Goal: Task Accomplishment & Management: Manage account settings

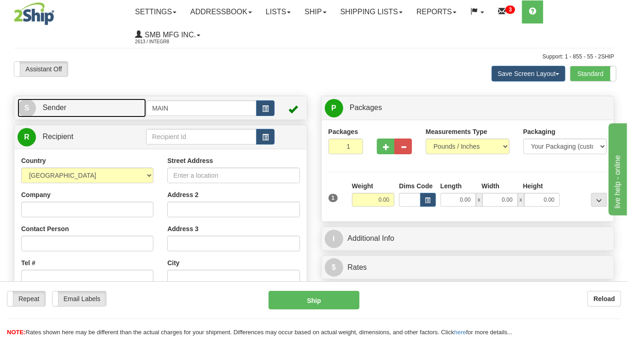
click at [113, 109] on link "S Sender" at bounding box center [81, 108] width 128 height 19
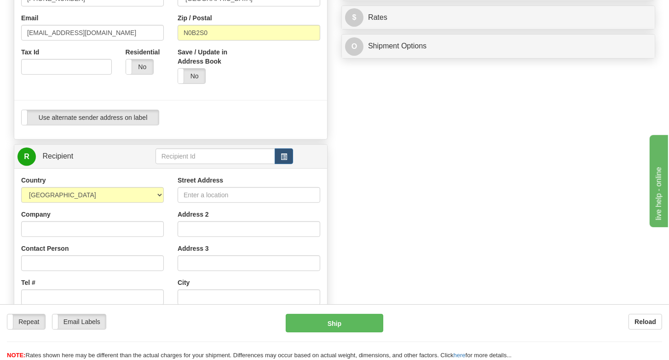
scroll to position [284, 0]
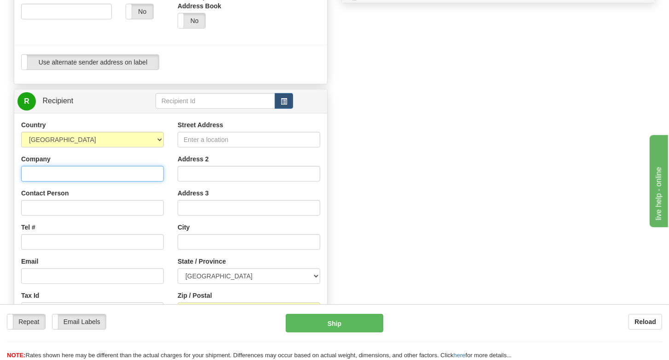
click at [110, 170] on input "Company" at bounding box center [92, 174] width 143 height 16
type input "2Ship Support"
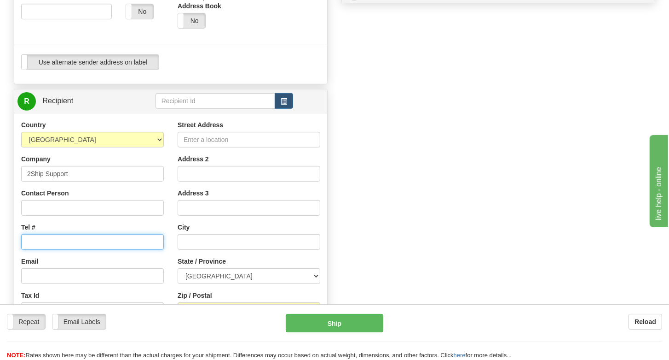
type input "[EMAIL_ADDRESS][DOMAIN_NAME]"
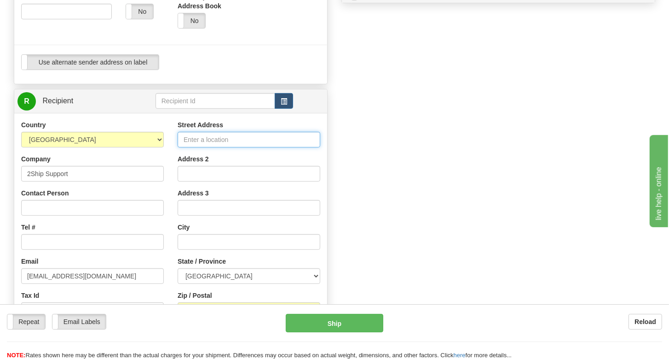
type input "55 Administration Road"
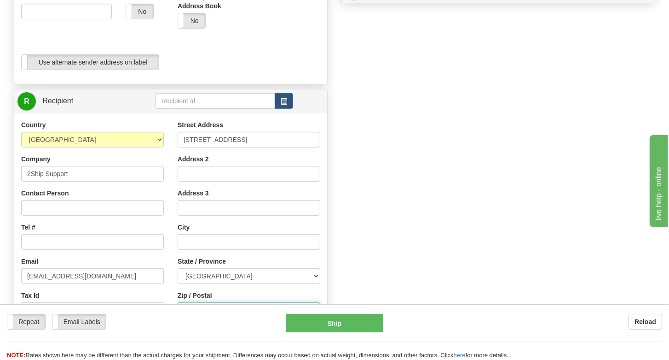
type input "L4K4G9"
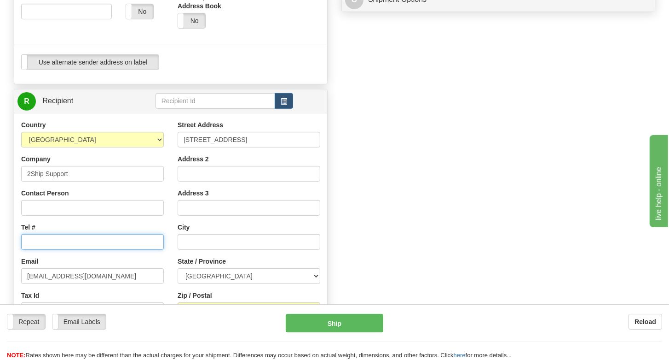
click at [53, 237] on input "Tel #" at bounding box center [92, 242] width 143 height 16
type input "1111111111"
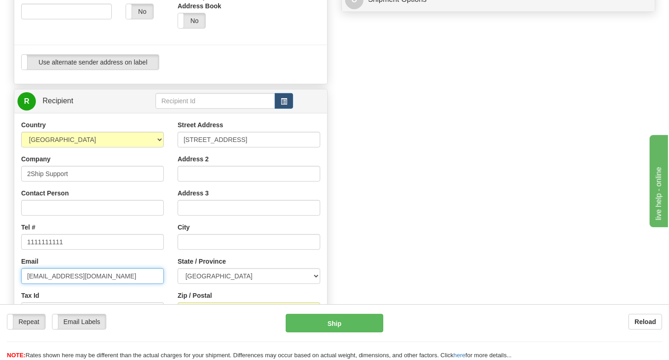
drag, startPoint x: 101, startPoint y: 276, endPoint x: 18, endPoint y: 254, distance: 85.8
click at [23, 272] on input "[EMAIL_ADDRESS][DOMAIN_NAME]" at bounding box center [92, 276] width 143 height 16
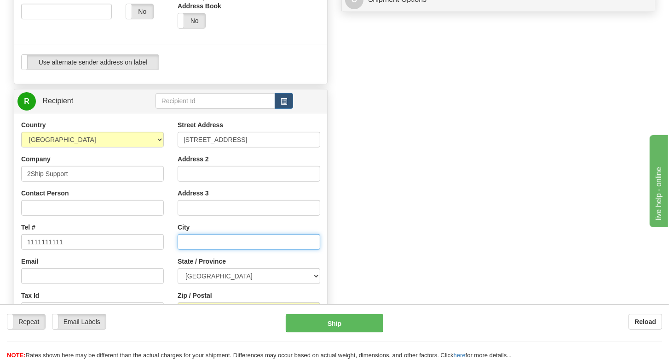
click at [194, 238] on input "text" at bounding box center [249, 242] width 143 height 16
type input "Concord"
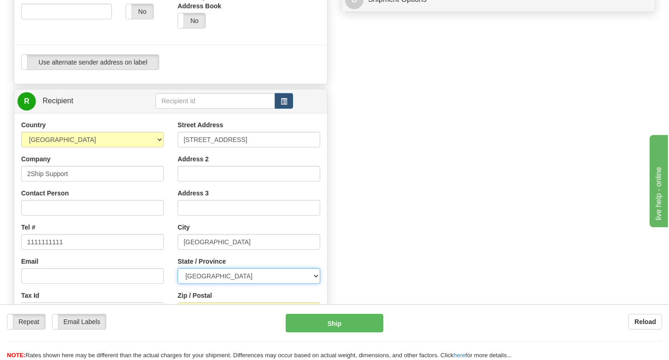
select select "ON"
type input "L4K4g9"
click at [513, 120] on div "S Sender MAIN" at bounding box center [335, 84] width 656 height 589
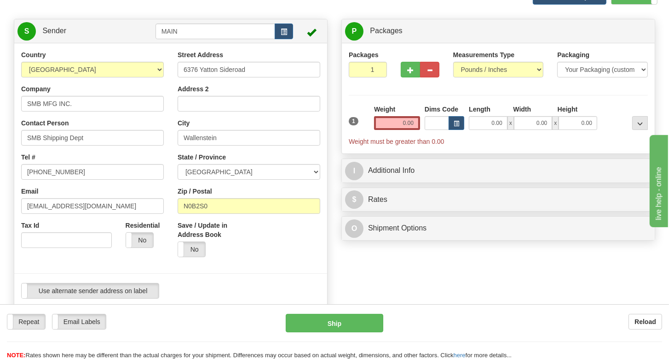
scroll to position [51, 0]
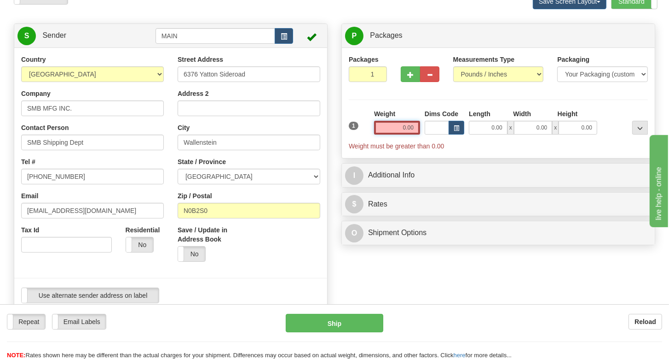
click at [404, 127] on input "0.00" at bounding box center [397, 128] width 46 height 14
type input "0.00"
click at [400, 128] on input "0.00" at bounding box center [397, 128] width 46 height 14
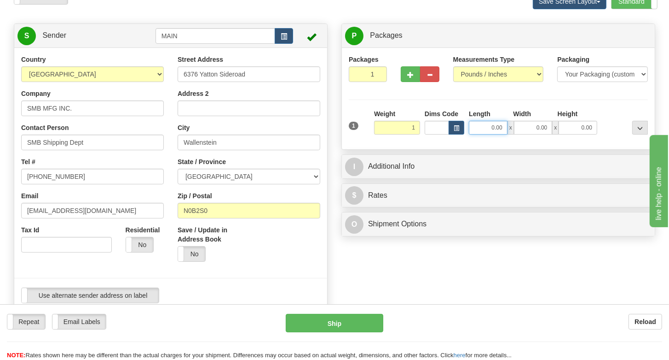
type input "1.00"
drag, startPoint x: 551, startPoint y: 138, endPoint x: 567, endPoint y: 140, distance: 16.7
click at [565, 140] on div "1 Weight 1.00 Dims Code 0.00" at bounding box center [499, 125] width 304 height 33
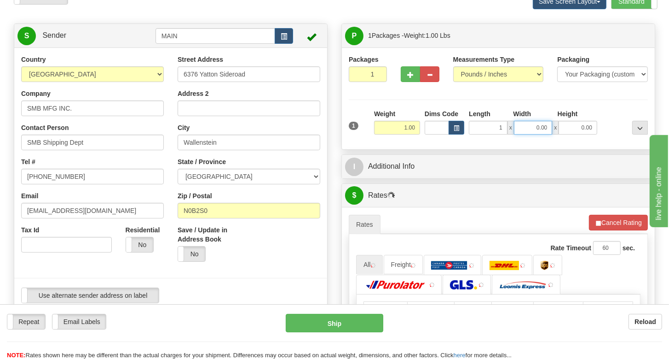
type input "1.00"
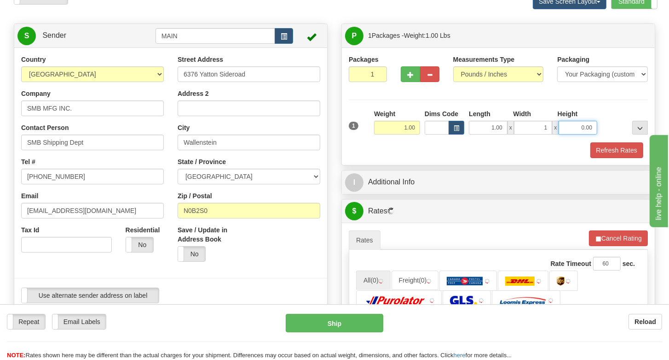
type input "1.00"
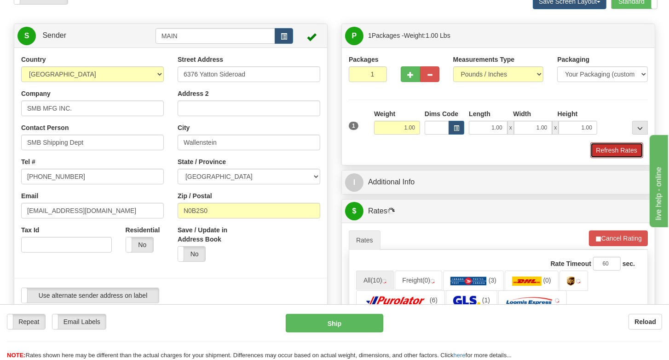
click at [610, 149] on button "Refresh Rates" at bounding box center [617, 150] width 53 height 16
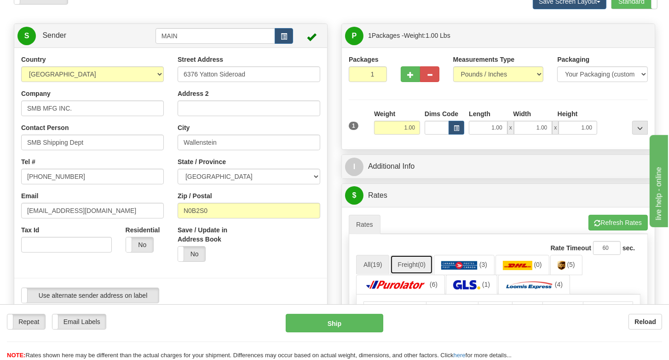
click at [426, 262] on span "(0)" at bounding box center [422, 264] width 8 height 7
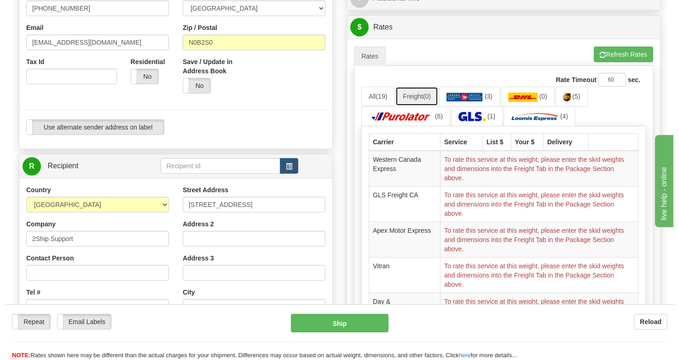
scroll to position [0, 0]
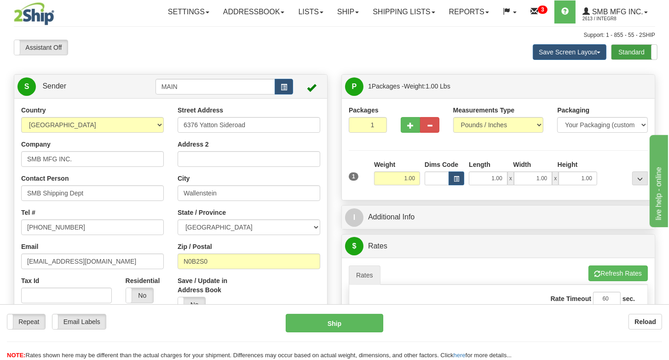
click at [627, 51] on label "Standard" at bounding box center [635, 52] width 46 height 15
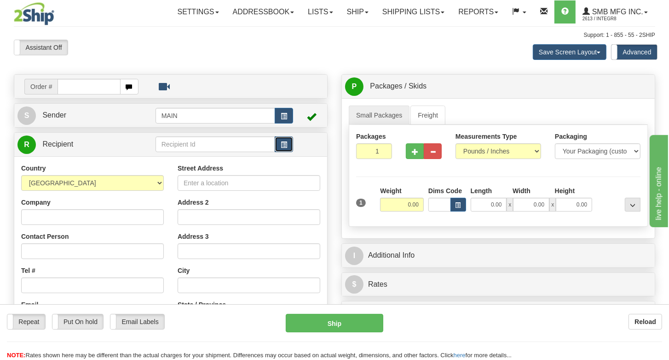
click at [287, 142] on span "button" at bounding box center [284, 145] width 6 height 6
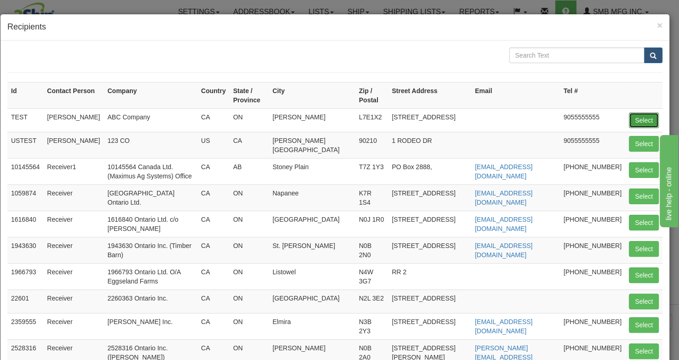
click at [638, 117] on button "Select" at bounding box center [644, 120] width 30 height 16
type input "TEST"
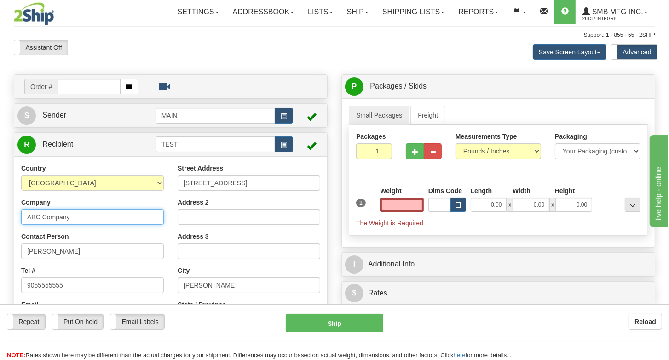
type input "0.00"
drag, startPoint x: 94, startPoint y: 219, endPoint x: -16, endPoint y: 217, distance: 110.1
click at [0, 217] on html "Training Course Close Toggle navigation Settings Shipping Preferences New Sende…" at bounding box center [334, 180] width 669 height 360
type input "t"
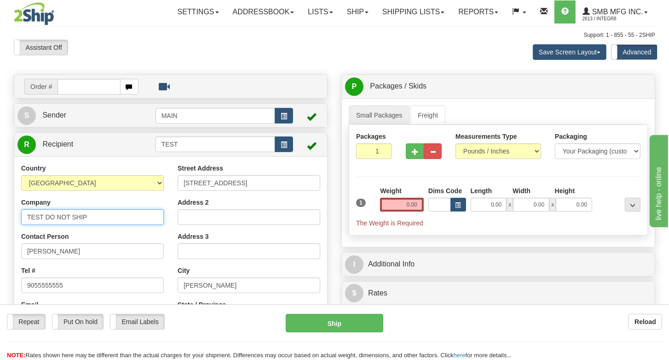
type input "TEST DO NOT SHIP"
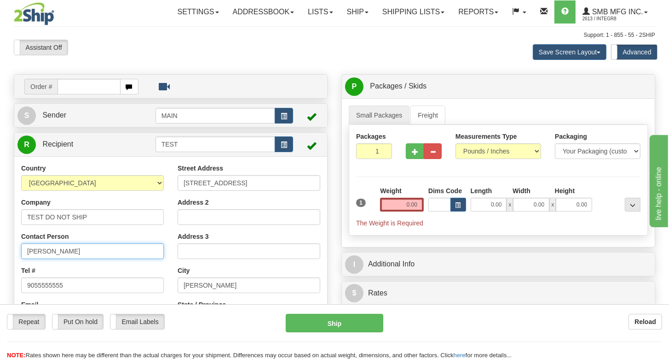
paste input "TEST DO NOT SHIP"
type input "TEST DO NOT SHIP"
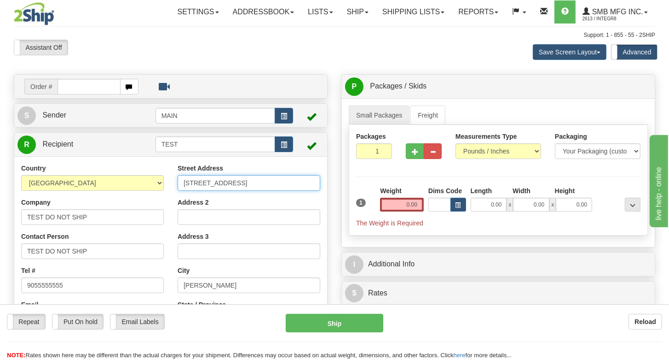
click at [258, 175] on input "[STREET_ADDRESS]" at bounding box center [249, 183] width 143 height 16
paste input "TEST DO NOT SHIP"
type input "TEST DO NOT SHIP"
click at [430, 116] on link "Freight" at bounding box center [428, 114] width 35 height 19
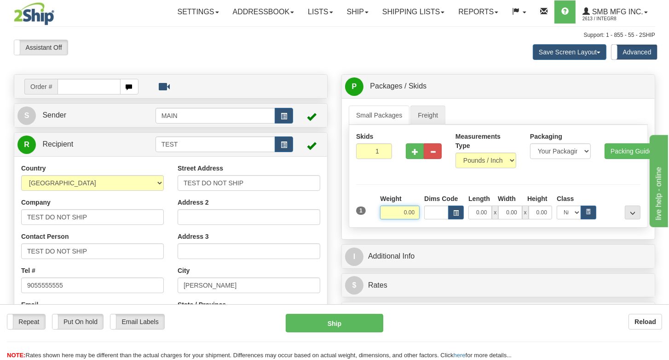
drag, startPoint x: 402, startPoint y: 209, endPoint x: 522, endPoint y: 216, distance: 119.9
click at [423, 212] on div "Weight 0.00 Dims Code Length Width" at bounding box center [510, 206] width 265 height 25
type input "500.00"
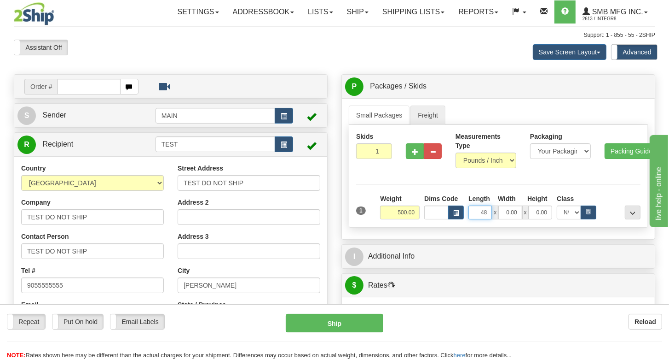
type input "48.00"
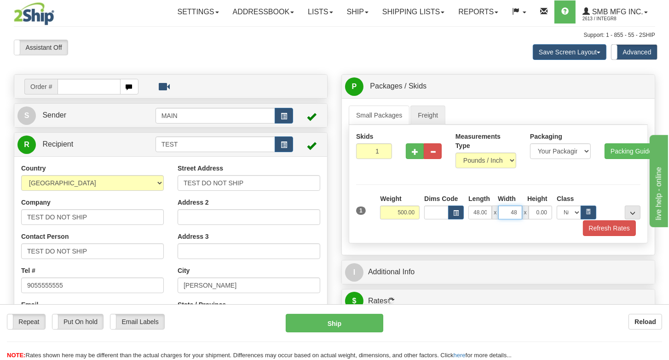
type input "48.00"
type input "40.00"
click at [591, 212] on icon "button" at bounding box center [589, 212] width 4 height 6
select select "100.0"
click at [601, 224] on button "Refresh Rates" at bounding box center [609, 228] width 53 height 16
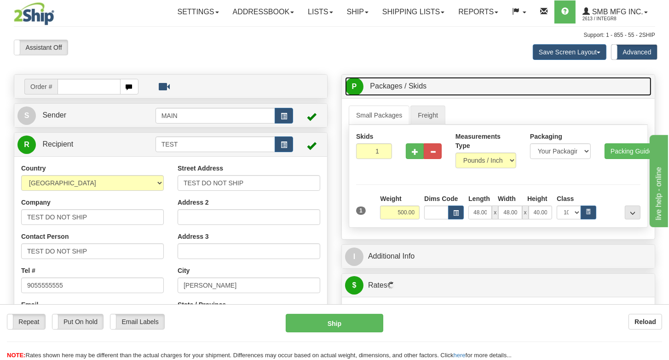
click at [447, 87] on link "P Packages / Skids 1 Packages - Weight: 0.00 Lbs 1 Skids - Weight: NaN Lbs" at bounding box center [498, 86] width 307 height 19
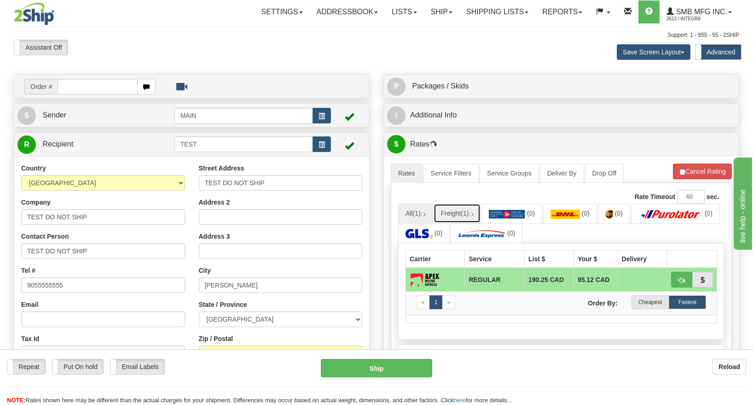
click at [461, 215] on link "Freight (1)" at bounding box center [457, 213] width 47 height 19
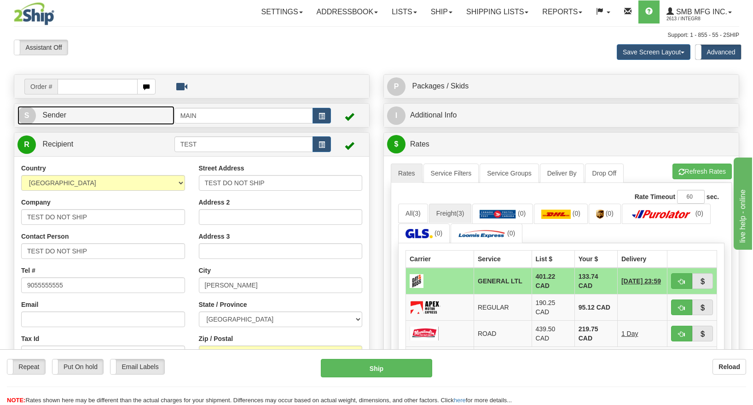
click at [102, 112] on link "S Sender" at bounding box center [95, 115] width 157 height 19
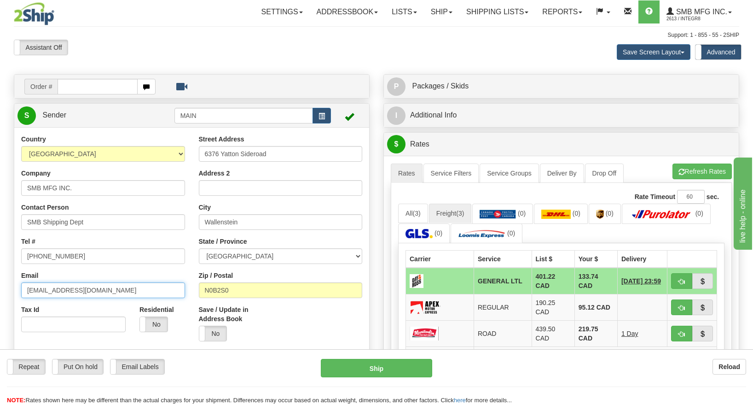
drag, startPoint x: 90, startPoint y: 291, endPoint x: 22, endPoint y: 293, distance: 67.7
click at [22, 293] on input "[EMAIL_ADDRESS][DOMAIN_NAME]" at bounding box center [103, 290] width 164 height 16
type input "T"
type input "[EMAIL_ADDRESS][DOMAIN_NAME]"
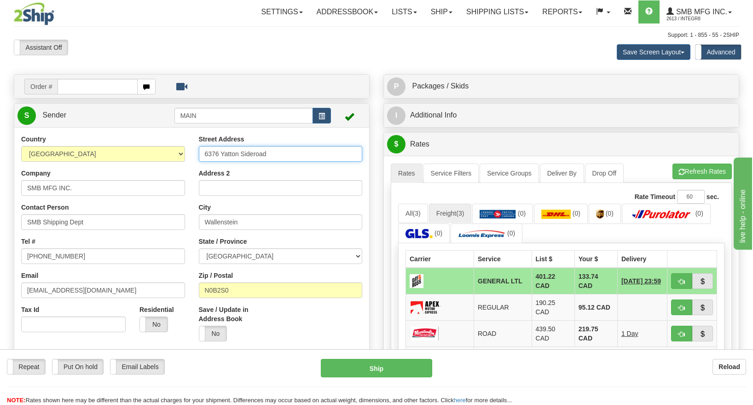
drag, startPoint x: 281, startPoint y: 154, endPoint x: 176, endPoint y: 158, distance: 104.6
click at [185, 157] on div "Country [GEOGRAPHIC_DATA] [GEOGRAPHIC_DATA] [GEOGRAPHIC_DATA] [GEOGRAPHIC_DATA]…" at bounding box center [191, 261] width 355 height 255
paste input "SEND_RATE_TO_SENDER_EMAIL"
type input "SEND_RATE_TO_SENDER_EMAIL"
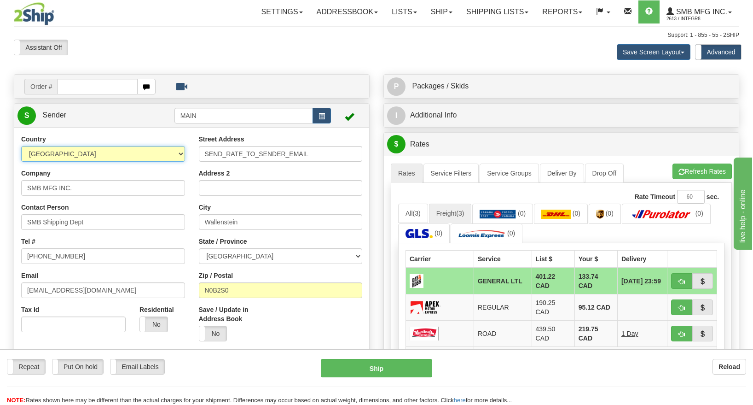
select select "ZA"
type input "SEND_SHIP_TO_SENDER_EMAIL"
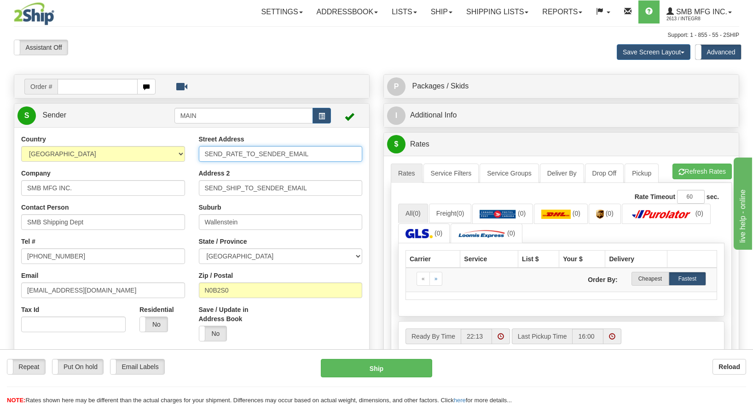
type input "SEND_RATE_TO_SENDER_EMAIL"
drag, startPoint x: 254, startPoint y: 149, endPoint x: 180, endPoint y: 149, distance: 73.7
click at [180, 149] on div "Country [GEOGRAPHIC_DATA] [GEOGRAPHIC_DATA] [GEOGRAPHIC_DATA] [GEOGRAPHIC_DATA]…" at bounding box center [191, 261] width 355 height 255
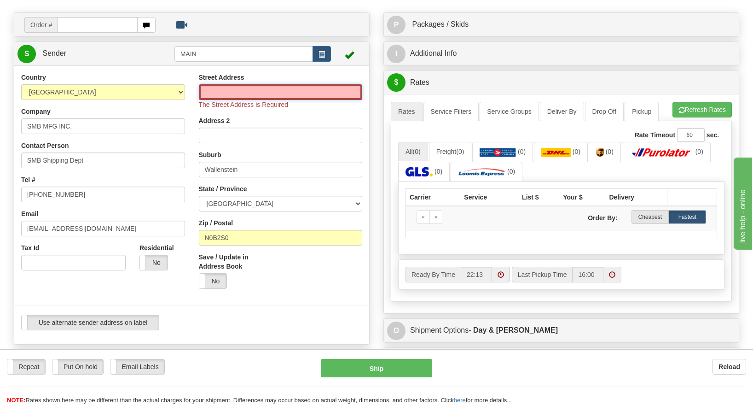
scroll to position [39, 0]
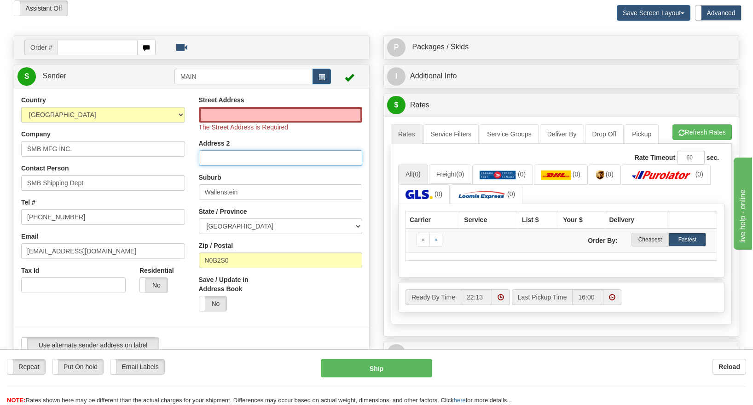
click at [254, 161] on input "Address 2" at bounding box center [281, 158] width 164 height 16
paste input "SendRequestResponse_YourEmail"
type input "SendRequestResponse_YourEmail"
click at [235, 114] on input "Street Address" at bounding box center [281, 115] width 164 height 16
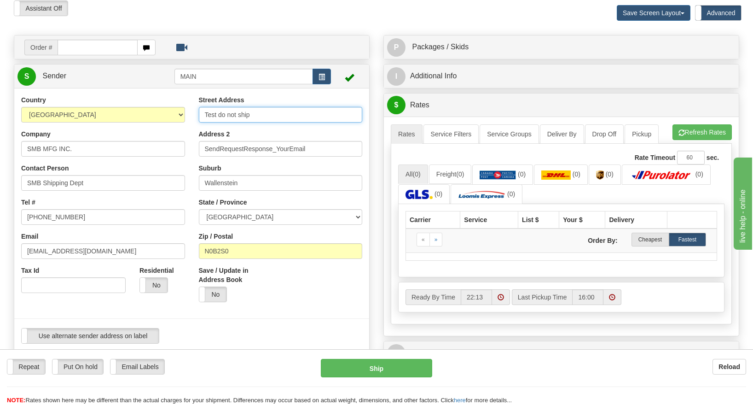
type input "Test do not ship"
click at [669, 129] on button "Refresh Rates" at bounding box center [702, 132] width 59 height 16
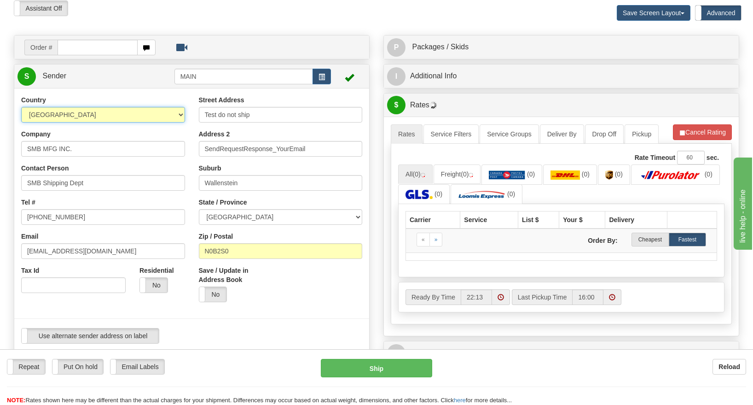
click at [149, 118] on select "[GEOGRAPHIC_DATA] [GEOGRAPHIC_DATA] [GEOGRAPHIC_DATA] [GEOGRAPHIC_DATA] [US_STA…" at bounding box center [103, 115] width 164 height 16
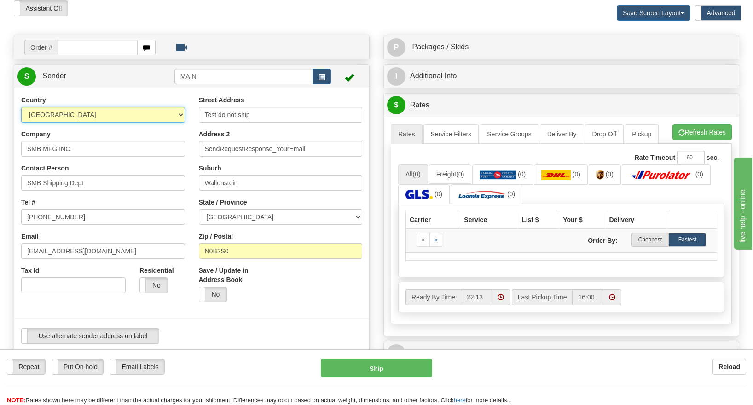
select select "CA"
click at [21, 107] on select "[GEOGRAPHIC_DATA] [GEOGRAPHIC_DATA] [GEOGRAPHIC_DATA] [GEOGRAPHIC_DATA] [US_STA…" at bounding box center [103, 115] width 164 height 16
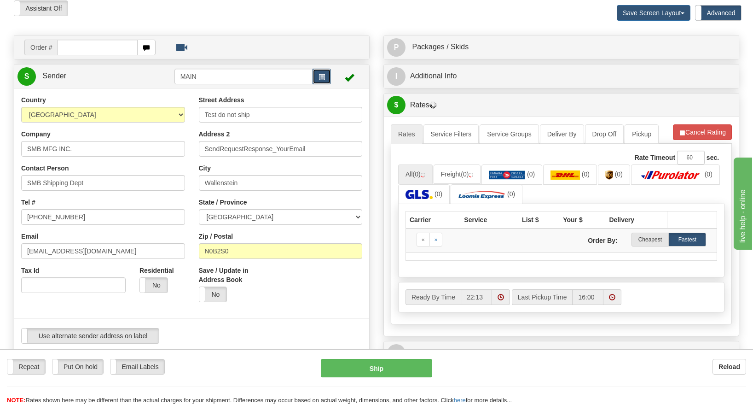
click at [327, 80] on button "button" at bounding box center [322, 77] width 18 height 16
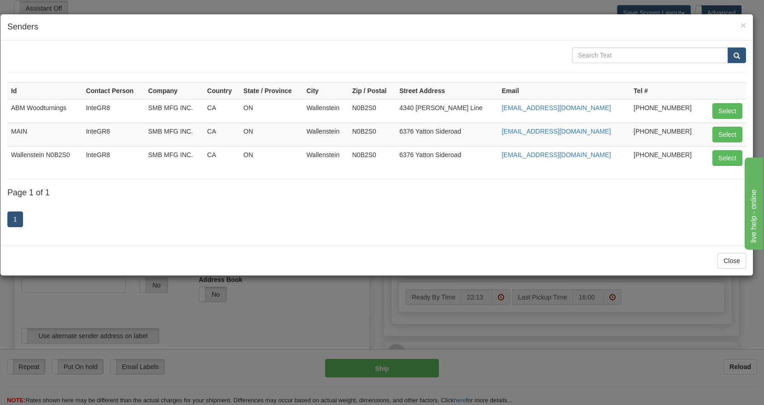
click at [669, 255] on div "Close" at bounding box center [376, 260] width 752 height 30
drag, startPoint x: 744, startPoint y: 266, endPoint x: 733, endPoint y: 255, distance: 15.6
click at [669, 263] on button "Close" at bounding box center [731, 261] width 29 height 16
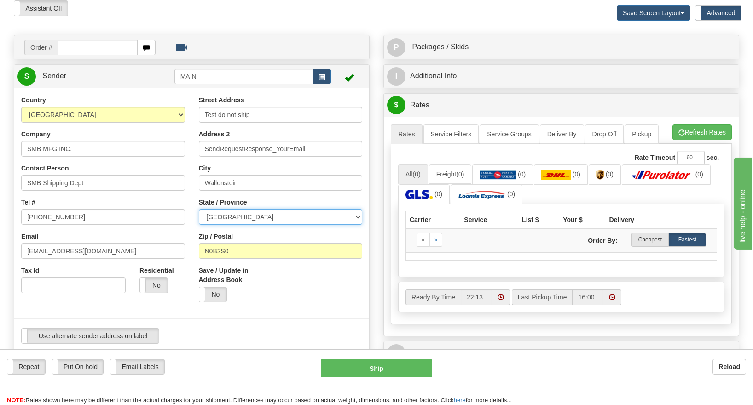
click at [256, 214] on select "[GEOGRAPHIC_DATA] [GEOGRAPHIC_DATA] [GEOGRAPHIC_DATA] [GEOGRAPHIC_DATA] [GEOGRA…" at bounding box center [281, 217] width 164 height 16
select select "ON"
click at [199, 209] on select "[GEOGRAPHIC_DATA] [GEOGRAPHIC_DATA] [GEOGRAPHIC_DATA] [GEOGRAPHIC_DATA] [GEOGRA…" at bounding box center [281, 217] width 164 height 16
click at [452, 168] on link "Freight (0)" at bounding box center [450, 173] width 43 height 19
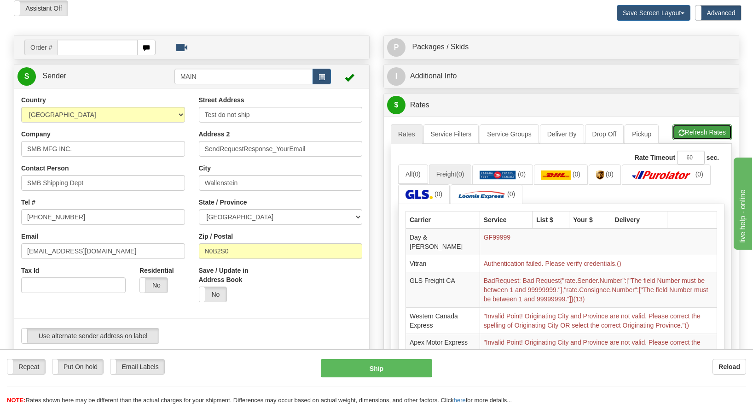
click at [669, 128] on button "Refresh Rates" at bounding box center [702, 132] width 59 height 16
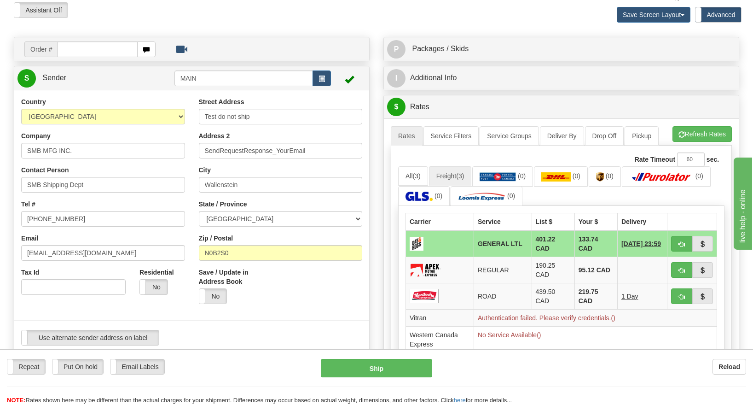
scroll to position [0, 0]
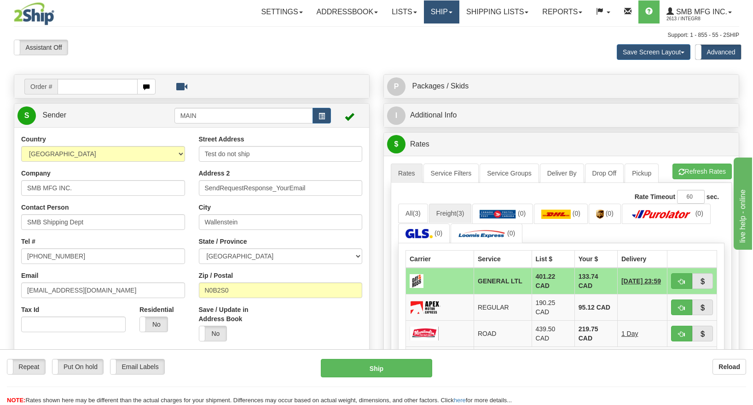
click at [430, 17] on link "Ship" at bounding box center [441, 11] width 35 height 23
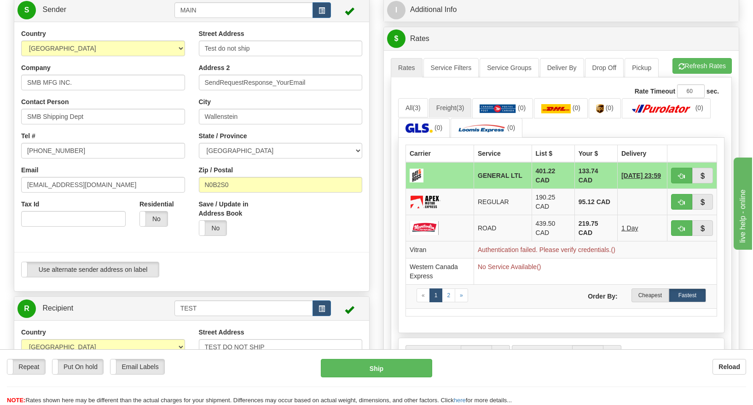
scroll to position [114, 0]
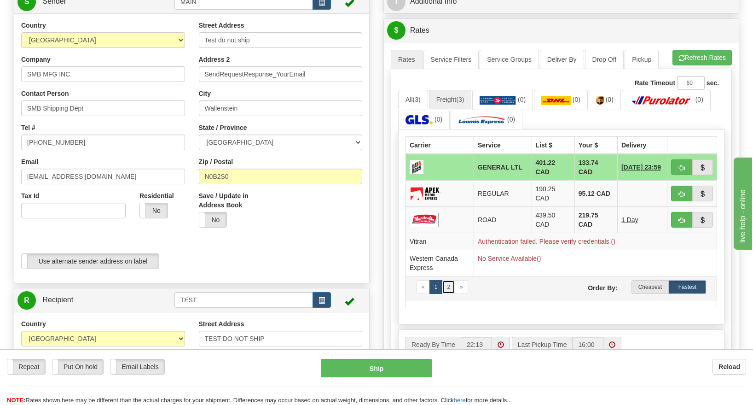
click at [452, 281] on link "2" at bounding box center [448, 287] width 13 height 14
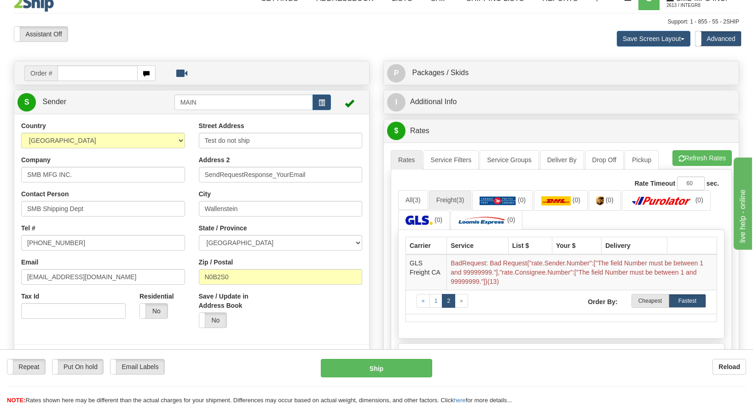
scroll to position [10, 0]
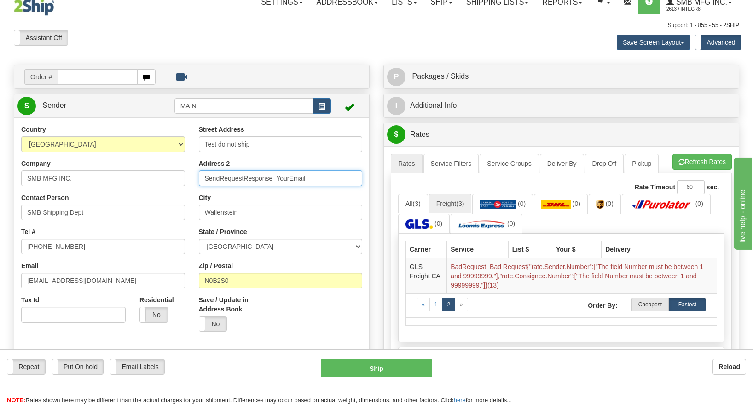
drag, startPoint x: 202, startPoint y: 182, endPoint x: 327, endPoint y: 189, distance: 125.4
click at [327, 189] on div "Street Address Test do not ship Address 2 SendRequestResponse_YourEmail [GEOGRA…" at bounding box center [281, 232] width 178 height 214
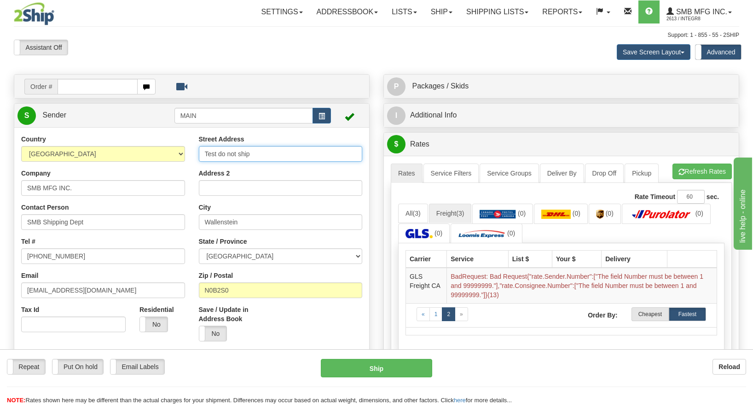
drag, startPoint x: 265, startPoint y: 154, endPoint x: 180, endPoint y: 151, distance: 84.8
click at [181, 151] on div "Country [GEOGRAPHIC_DATA] [GEOGRAPHIC_DATA] [GEOGRAPHIC_DATA] [GEOGRAPHIC_DATA]…" at bounding box center [191, 261] width 355 height 255
type input "TEST DO NOT SHIP"
drag, startPoint x: 83, startPoint y: 191, endPoint x: 0, endPoint y: 190, distance: 83.4
click at [0, 190] on html "Training Course Close Toggle navigation Settings Shipping Preferences New Sende…" at bounding box center [376, 202] width 753 height 405
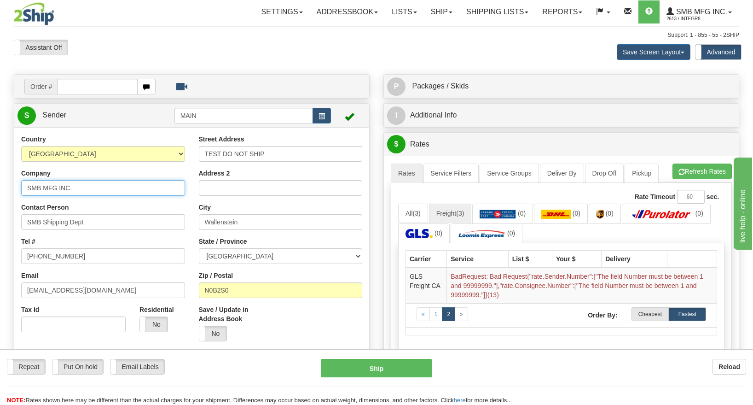
paste input "TEST DO NOT SHIP"
type input "TEST DO NOT SHIP"
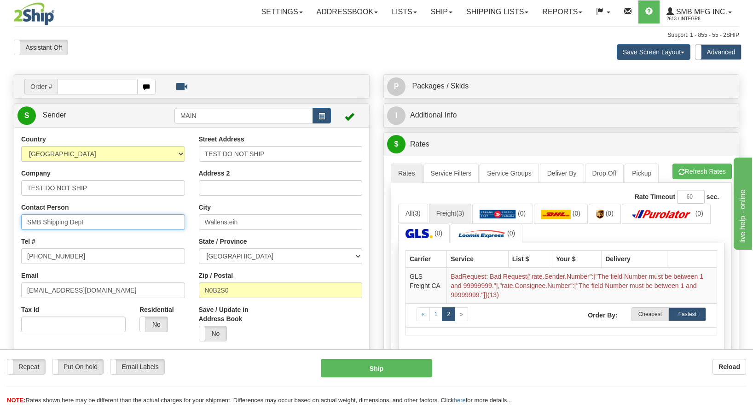
paste input "TEST DO NOT SHIP"
type input "TEST DO NOT SHIP"
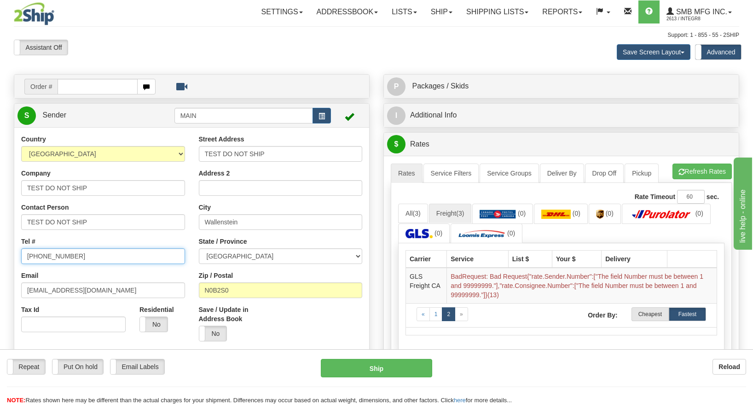
drag, startPoint x: 23, startPoint y: 252, endPoint x: 124, endPoint y: 256, distance: 101.9
click at [123, 256] on input "[PHONE_NUMBER]" at bounding box center [103, 256] width 164 height 16
type input "1111111111"
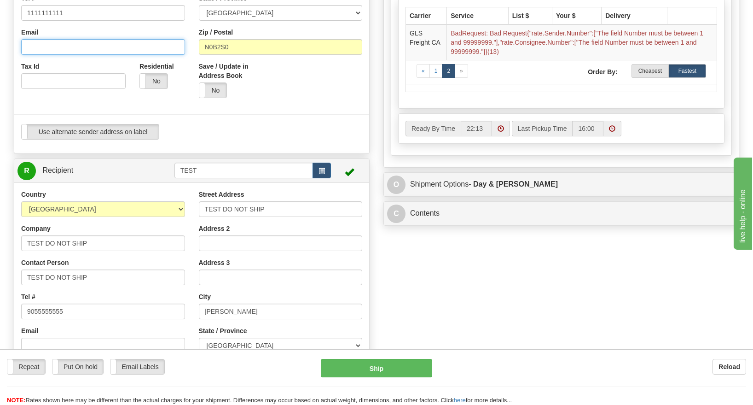
scroll to position [263, 0]
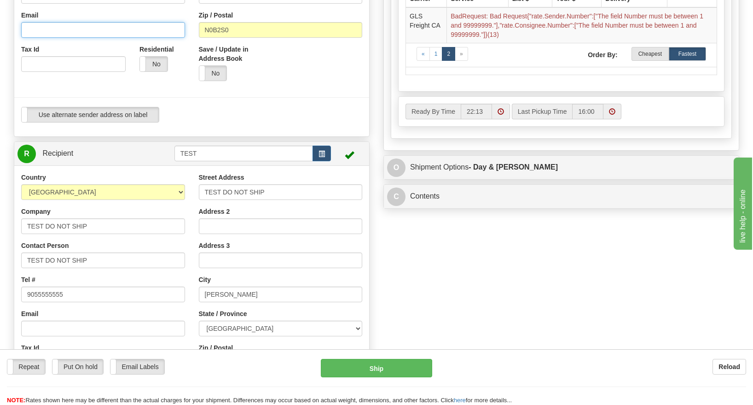
drag, startPoint x: 757, startPoint y: 132, endPoint x: 18, endPoint y: 15, distance: 747.2
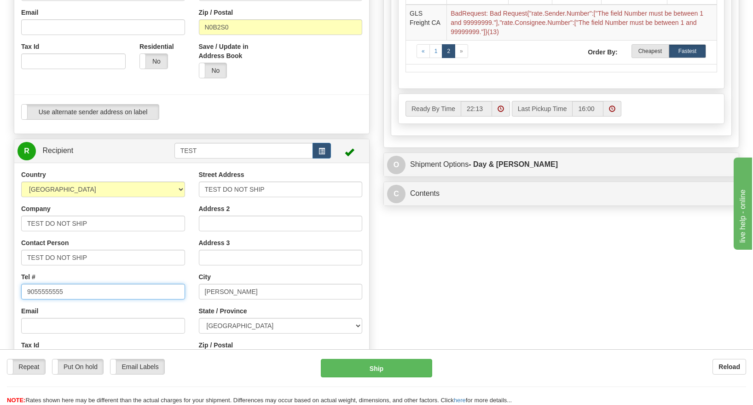
drag, startPoint x: 8, startPoint y: 295, endPoint x: -43, endPoint y: 297, distance: 51.6
type input "1111111111"
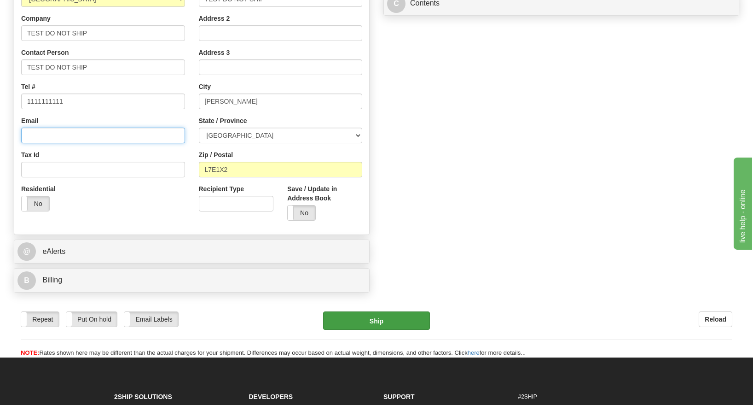
scroll to position [454, 0]
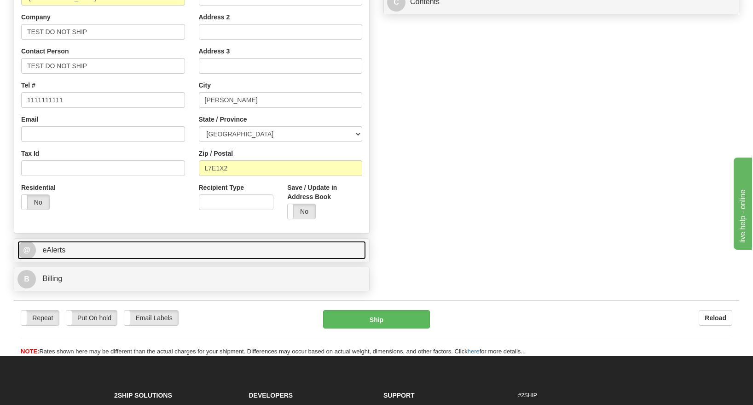
click at [256, 249] on link "@ eAlerts" at bounding box center [191, 250] width 349 height 19
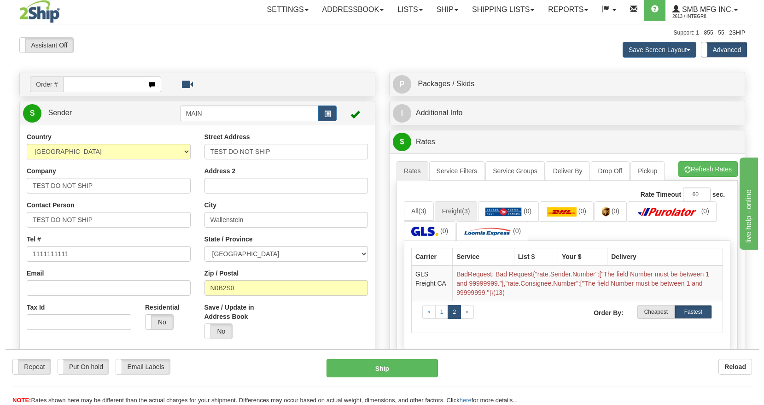
scroll to position [0, 0]
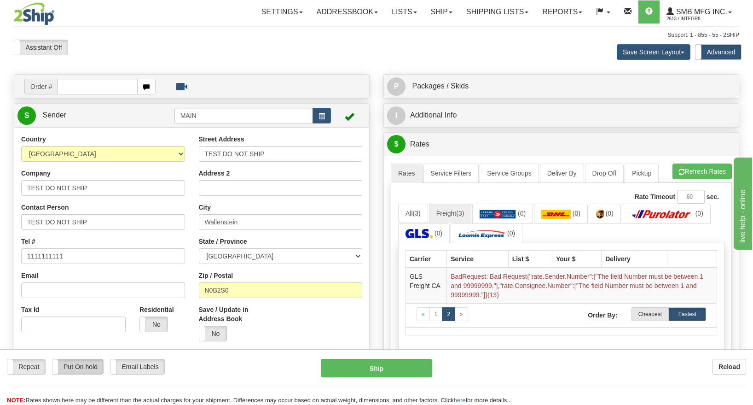
click at [87, 359] on label "Put On hold" at bounding box center [77, 366] width 51 height 15
drag, startPoint x: 107, startPoint y: 192, endPoint x: 9, endPoint y: 192, distance: 98.5
click at [14, 192] on div "Country [GEOGRAPHIC_DATA] [GEOGRAPHIC_DATA] [GEOGRAPHIC_DATA] [GEOGRAPHIC_DATA]…" at bounding box center [191, 261] width 355 height 255
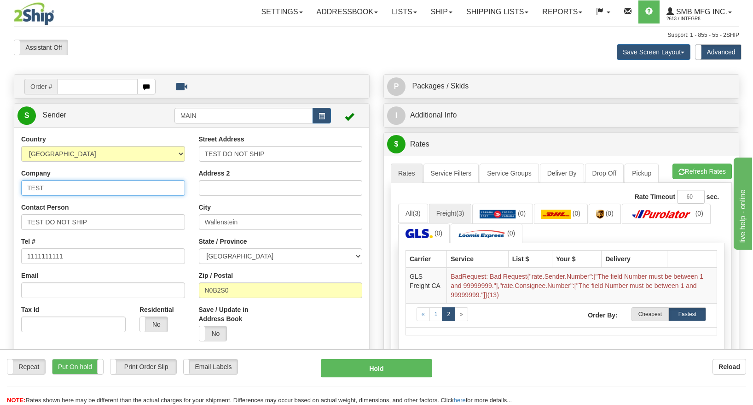
type input "TEST DO NOT SHIP"
click at [282, 204] on div "City Wallenstein" at bounding box center [281, 216] width 164 height 27
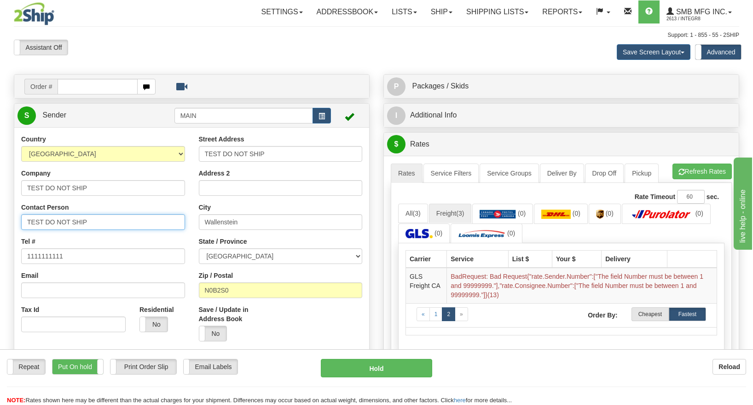
drag, startPoint x: 116, startPoint y: 220, endPoint x: -7, endPoint y: 221, distance: 123.4
click at [0, 221] on html "Training Course Close Toggle navigation Settings Shipping Preferences New Sende…" at bounding box center [376, 202] width 753 height 405
drag, startPoint x: 97, startPoint y: 182, endPoint x: -8, endPoint y: 184, distance: 105.0
click at [0, 184] on html "Training Course Close Toggle navigation Settings Shipping Preferences New Sende…" at bounding box center [376, 202] width 753 height 405
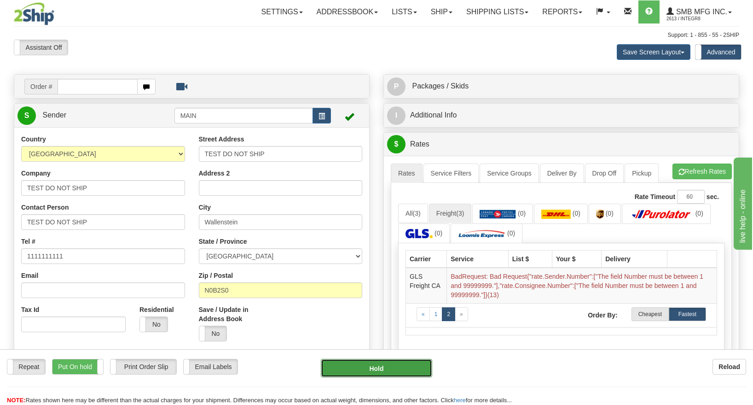
click at [360, 359] on button "Hold" at bounding box center [377, 368] width 112 height 18
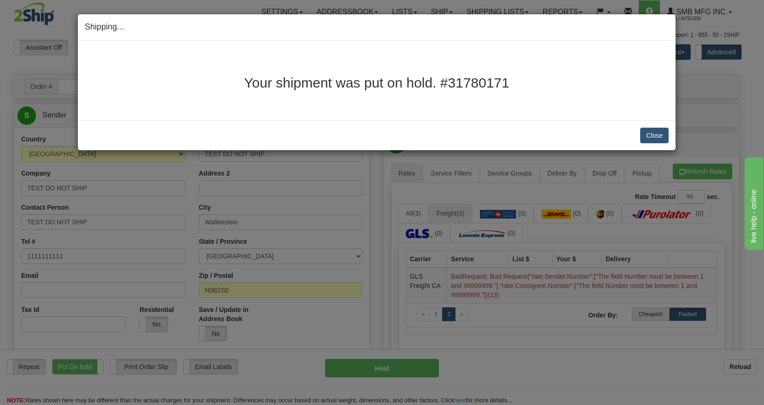
drag, startPoint x: 518, startPoint y: 84, endPoint x: 450, endPoint y: 86, distance: 67.3
click at [450, 86] on h2 "Your shipment was put on hold. #31780171" at bounding box center [377, 82] width 584 height 15
copy h2 "31780171"
click at [652, 134] on button "Close" at bounding box center [654, 136] width 29 height 16
